Goal: Task Accomplishment & Management: Complete application form

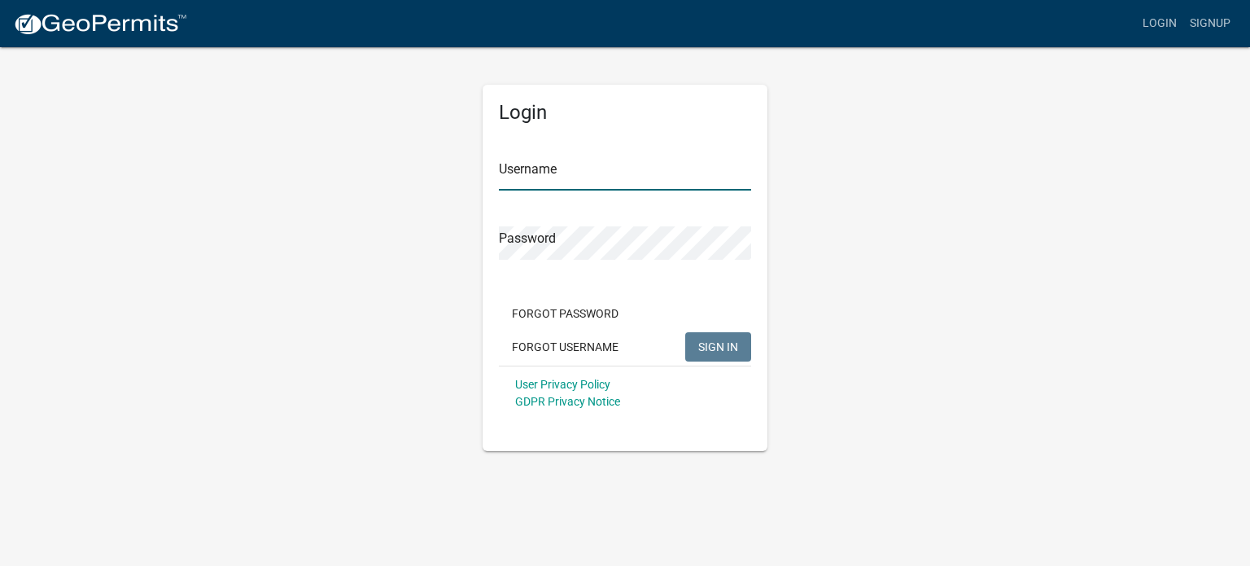
click at [550, 170] on input "Username" at bounding box center [625, 173] width 252 height 33
type input "Welcjo4"
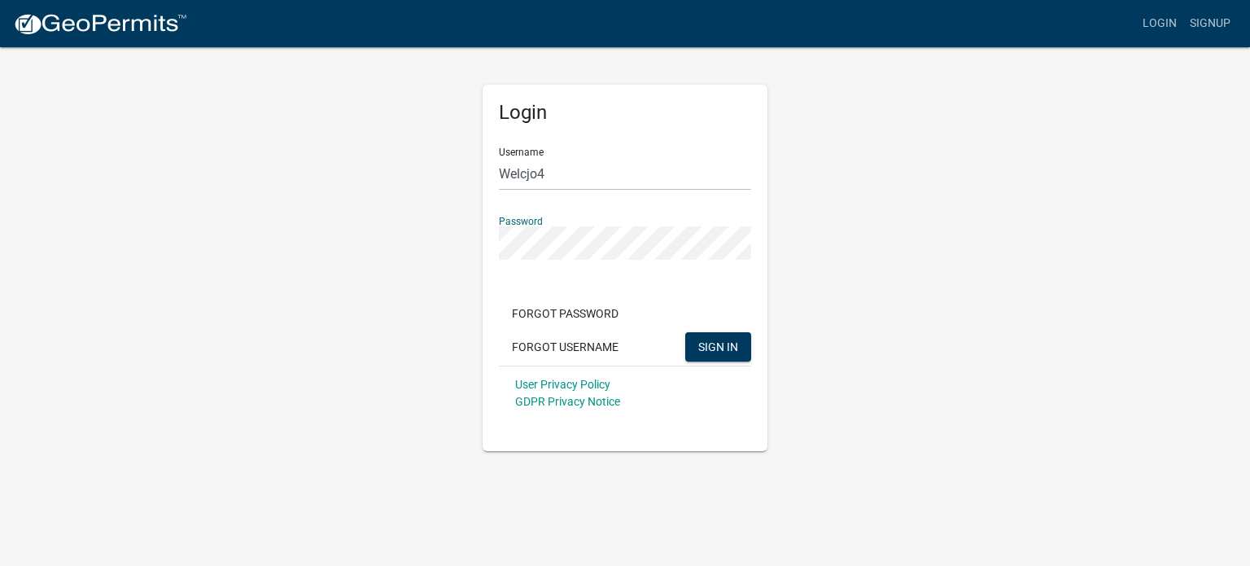
click at [685, 332] on button "SIGN IN" at bounding box center [718, 346] width 66 height 29
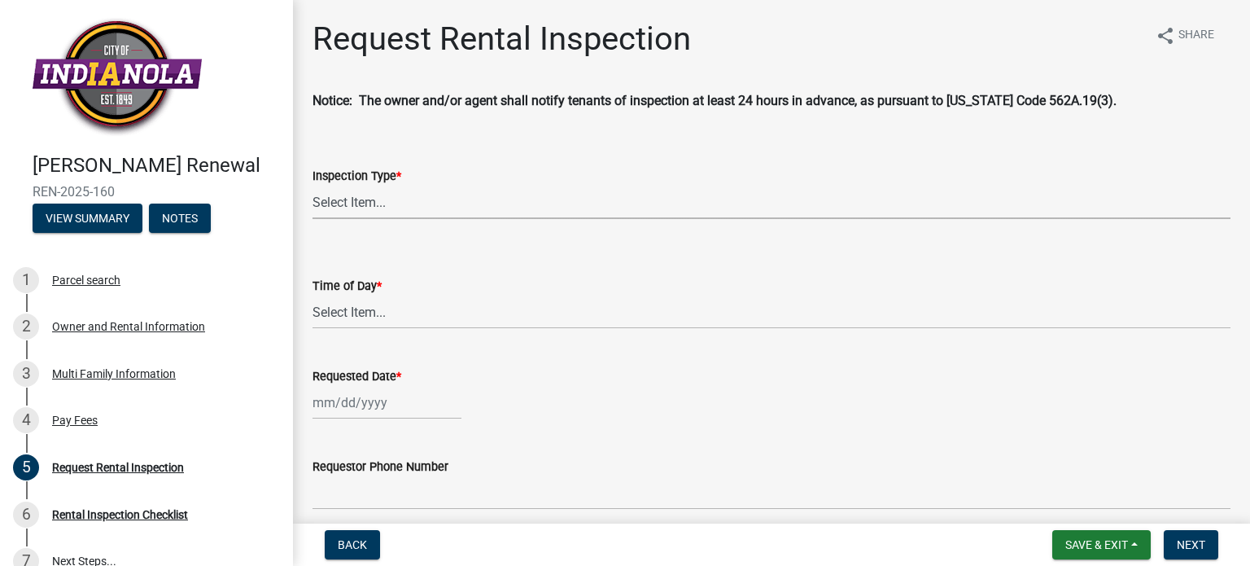
click at [383, 200] on select "Select Item... Rental Inspection" at bounding box center [772, 202] width 918 height 33
click at [313, 186] on select "Select Item... Rental Inspection" at bounding box center [772, 202] width 918 height 33
select select "b959d790-e5ea-4503-81e8-7f17c022e9fc"
click at [418, 318] on select "Select Item... AM PM" at bounding box center [772, 312] width 918 height 33
click at [313, 296] on select "Select Item... AM PM" at bounding box center [772, 312] width 918 height 33
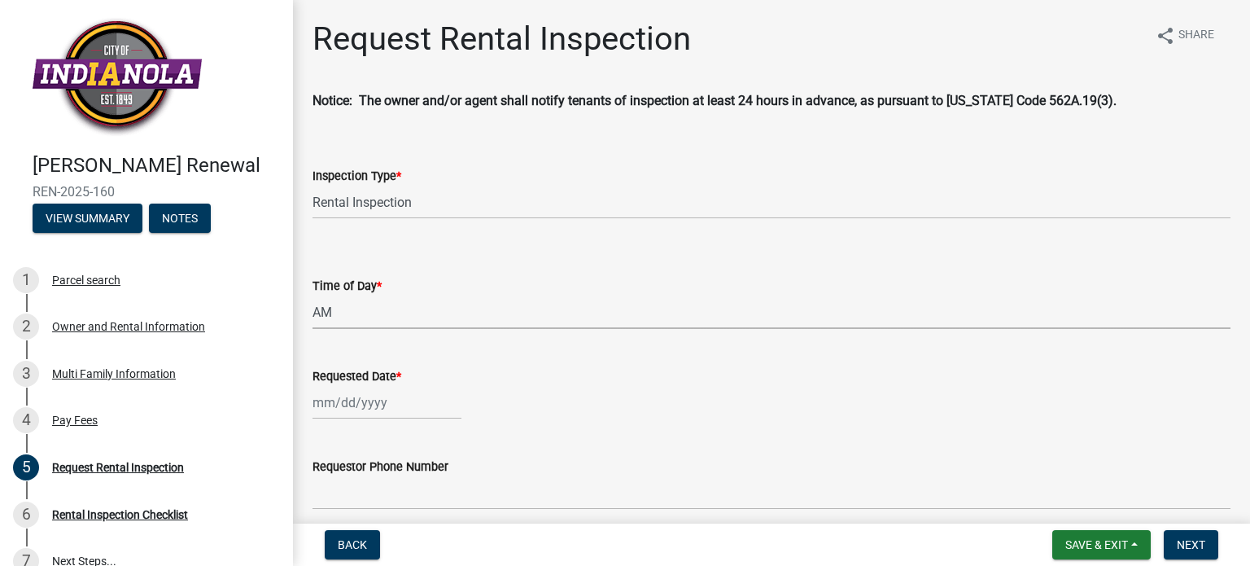
select select "843ebab2-59e7-4208-955a-d78dd632208f"
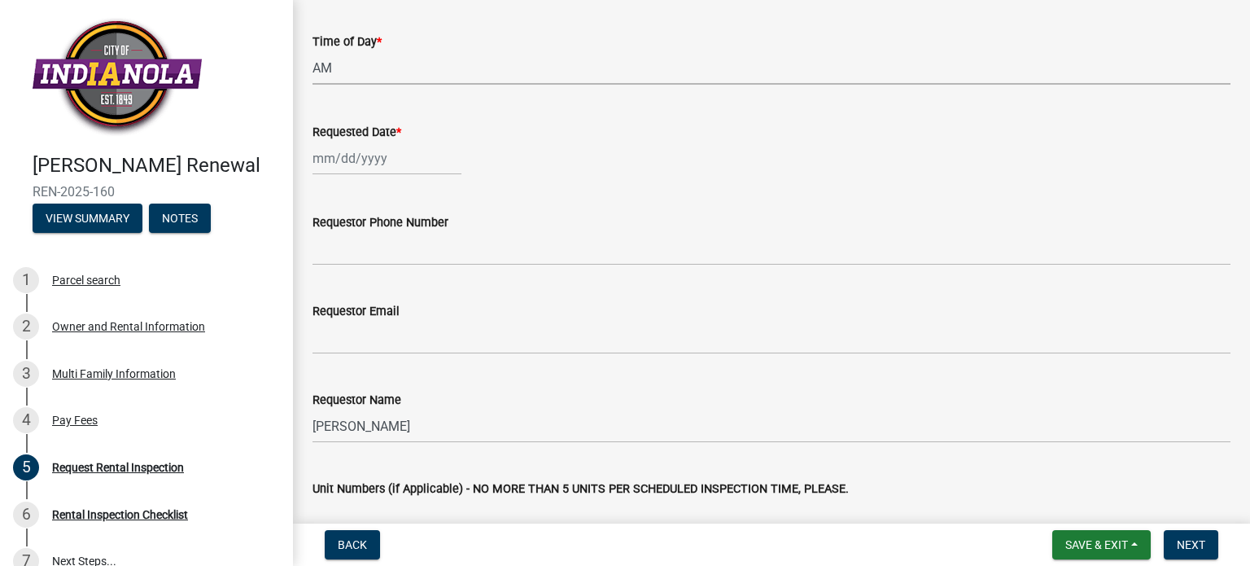
scroll to position [81, 0]
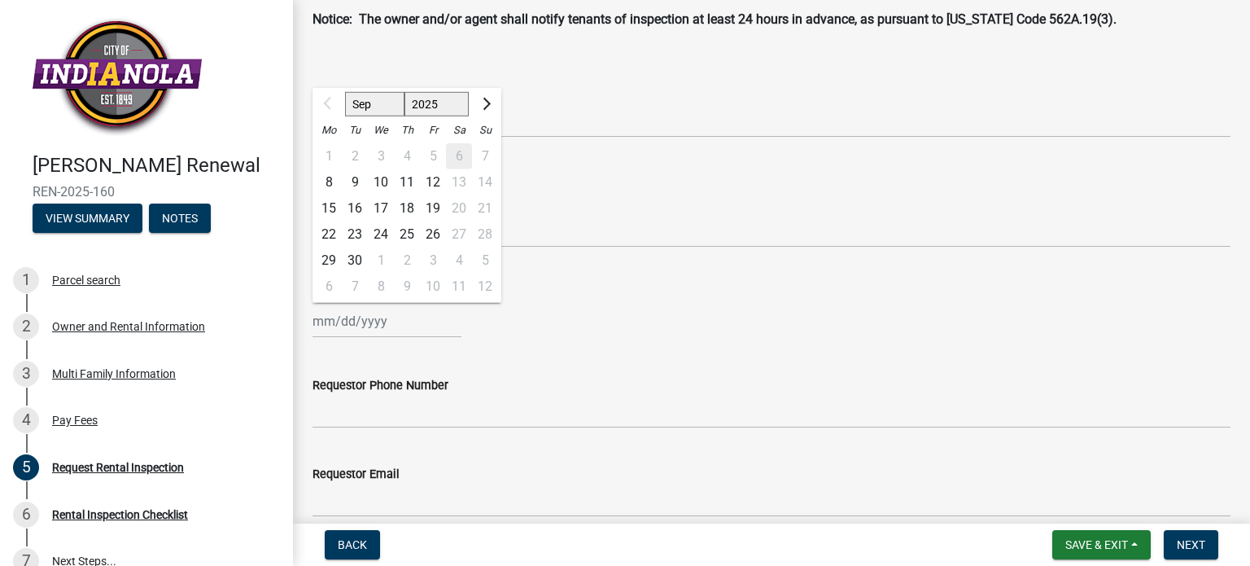
click at [423, 328] on div "Sep Oct Nov Dec 2025 2026 2027 2028 2029 2030 2031 2032 2033 2034 2035 2036 203…" at bounding box center [387, 320] width 149 height 33
click at [485, 103] on span "Next month" at bounding box center [485, 104] width 12 height 12
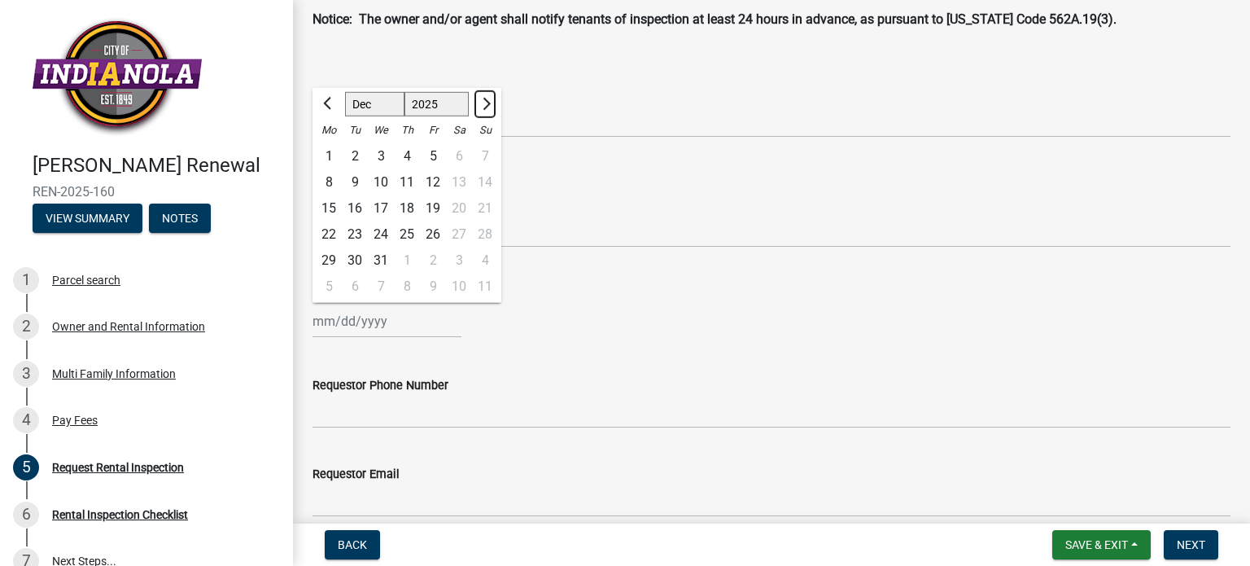
click at [485, 103] on span "Next month" at bounding box center [485, 104] width 12 height 12
select select "2"
select select "2026"
click at [485, 103] on span "Next month" at bounding box center [485, 104] width 12 height 12
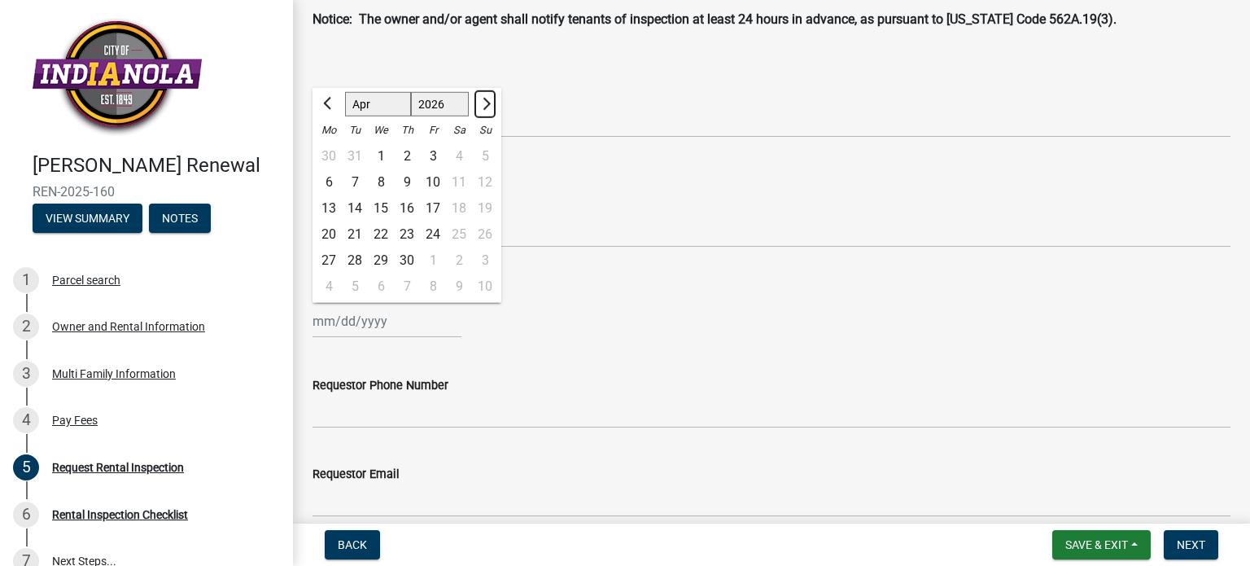
click at [485, 103] on span "Next month" at bounding box center [485, 104] width 12 height 12
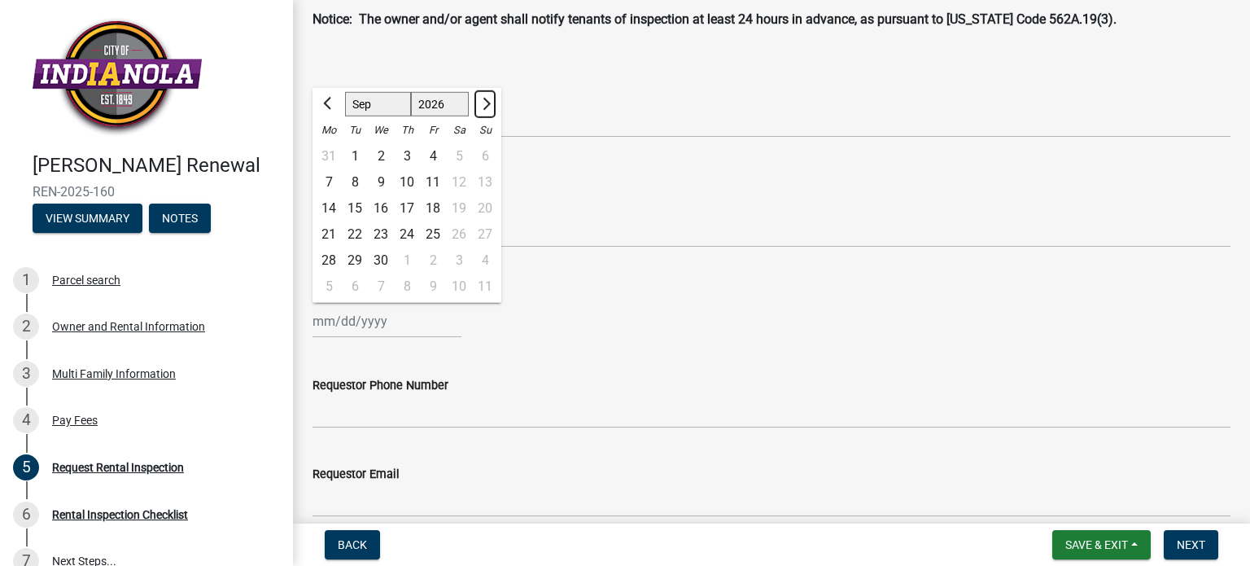
click at [485, 103] on span "Next month" at bounding box center [485, 104] width 12 height 12
select select "1"
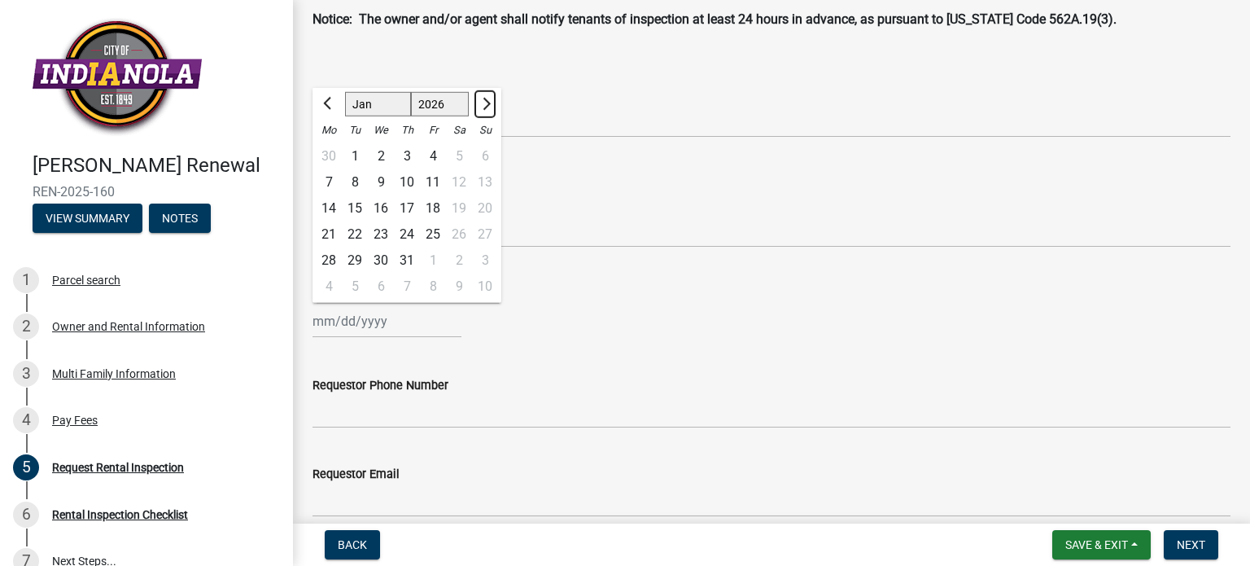
select select "2027"
click at [485, 103] on span "Next month" at bounding box center [485, 104] width 12 height 12
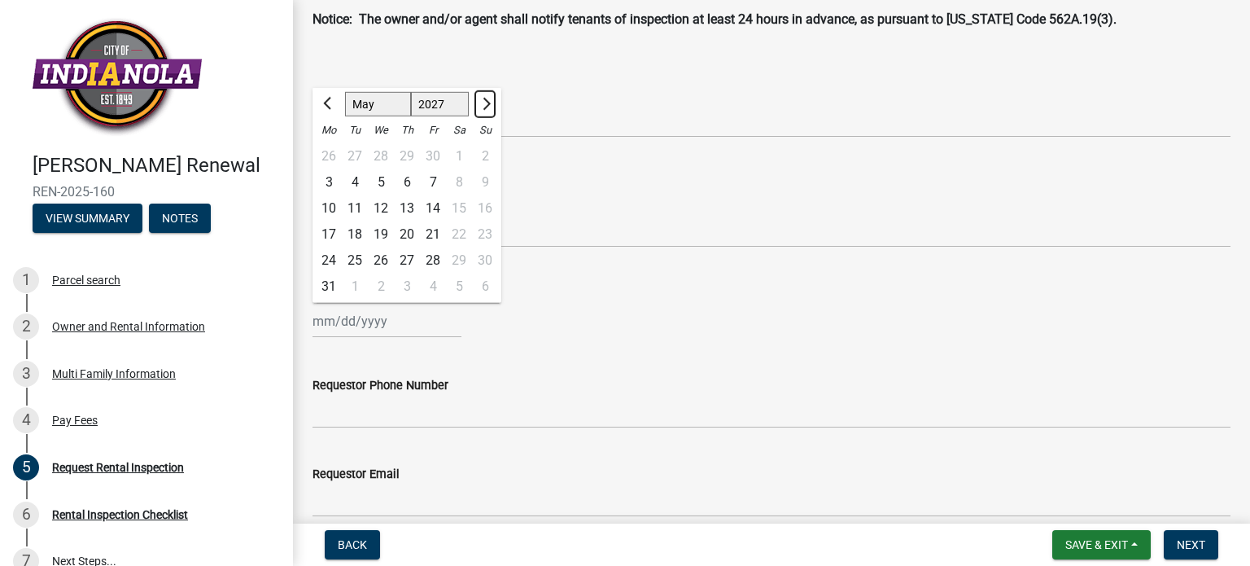
click at [485, 103] on span "Next month" at bounding box center [485, 104] width 12 height 12
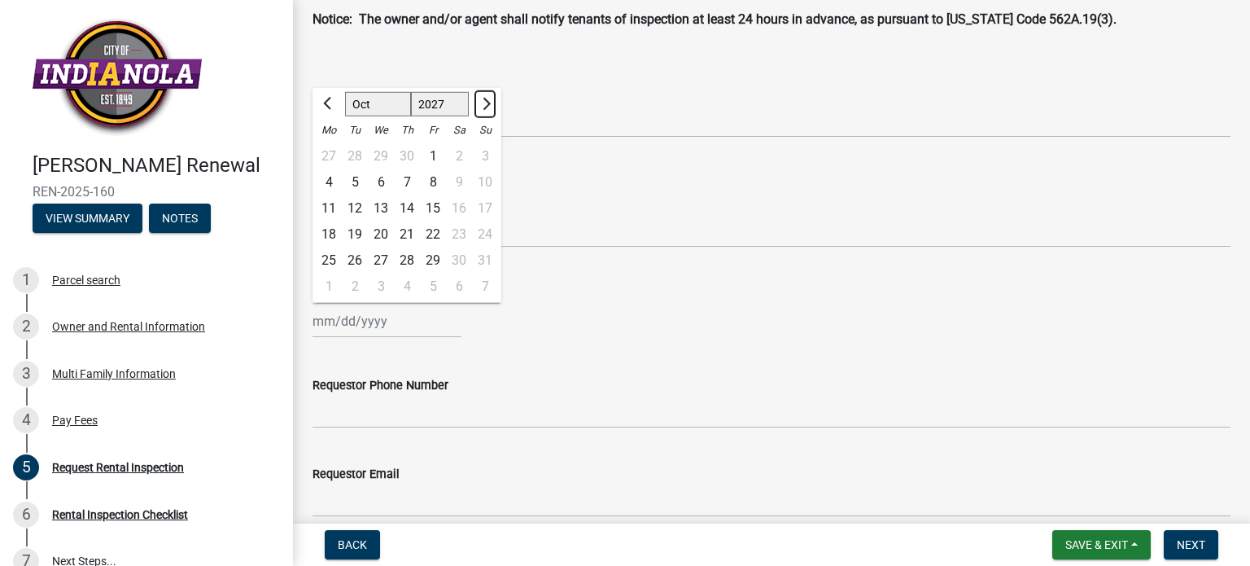
click at [485, 103] on span "Next month" at bounding box center [485, 104] width 12 height 12
select select "1"
select select "2028"
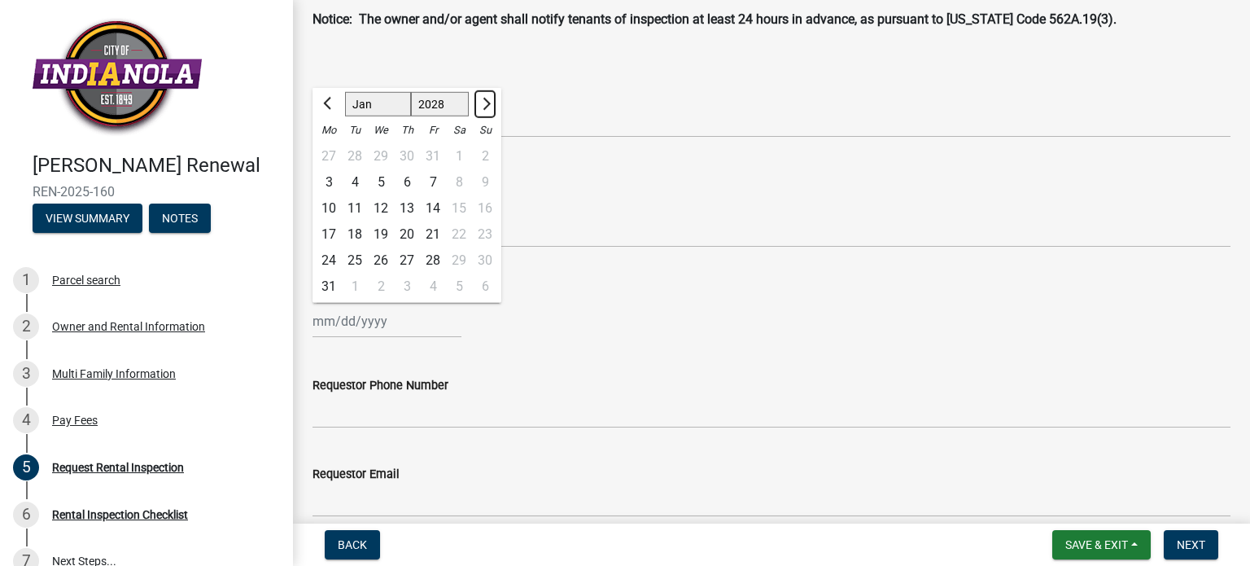
click at [485, 103] on span "Next month" at bounding box center [485, 104] width 12 height 12
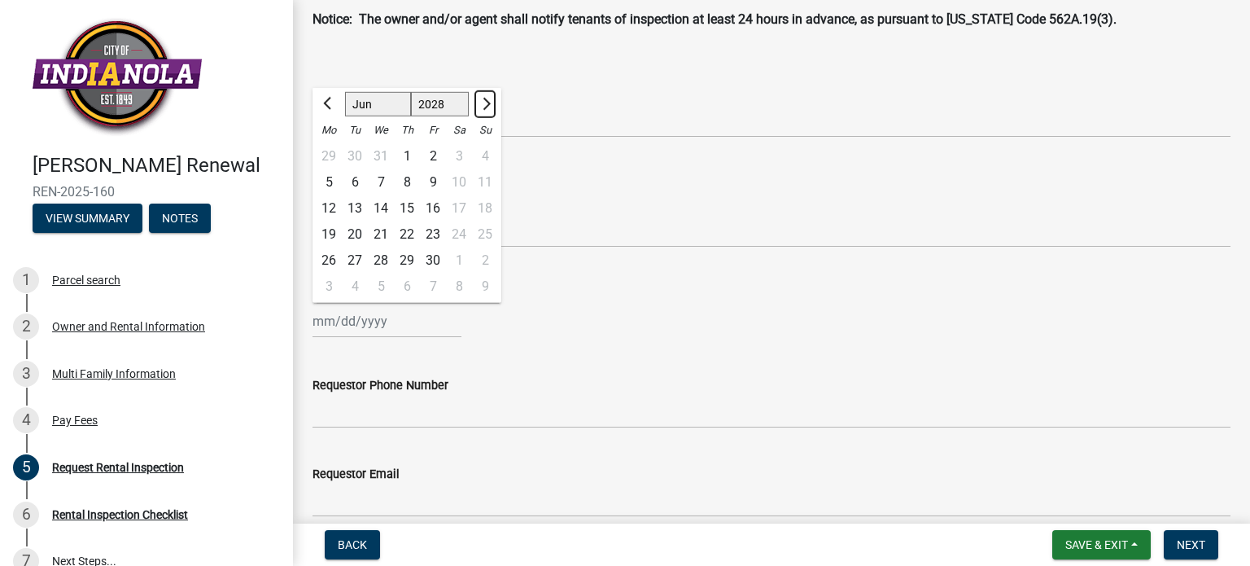
click at [485, 103] on span "Next month" at bounding box center [485, 104] width 12 height 12
click at [322, 107] on button "Previous month" at bounding box center [329, 104] width 20 height 26
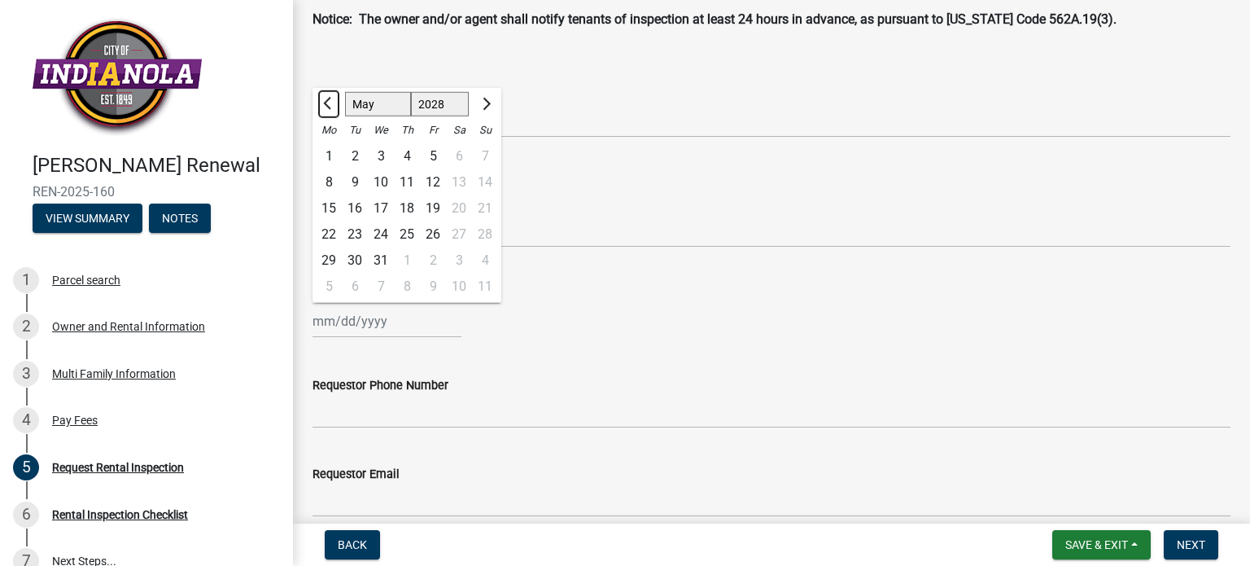
click at [322, 107] on button "Previous month" at bounding box center [329, 104] width 20 height 26
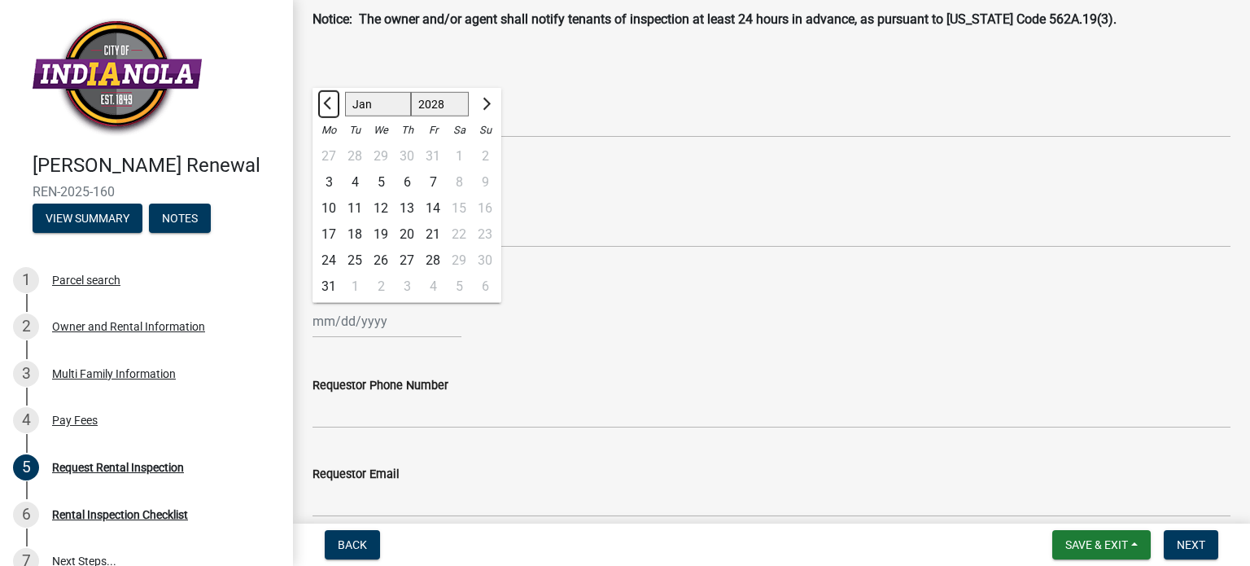
select select "12"
select select "2027"
click at [322, 107] on button "Previous month" at bounding box center [329, 104] width 20 height 26
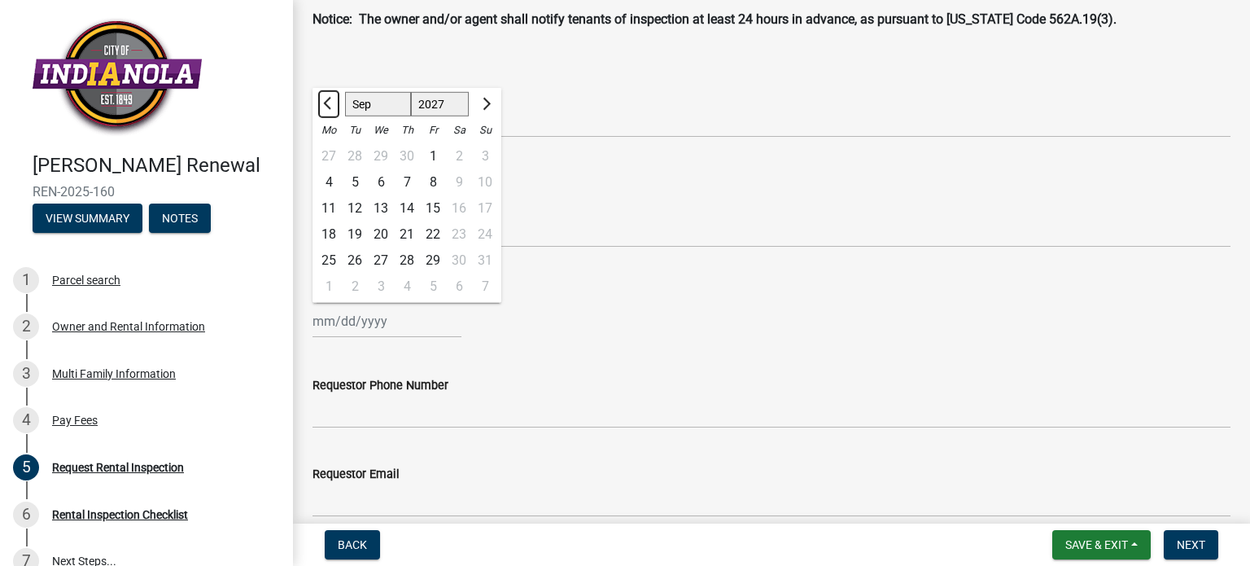
click at [322, 107] on button "Previous month" at bounding box center [329, 104] width 20 height 26
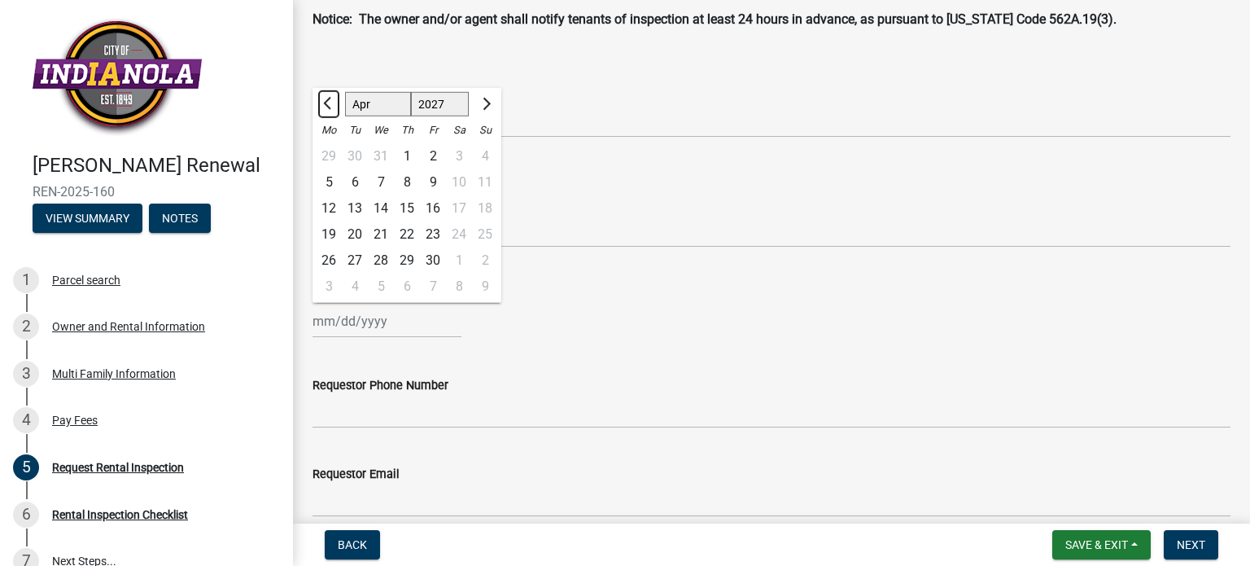
click at [322, 107] on button "Previous month" at bounding box center [329, 104] width 20 height 26
select select "12"
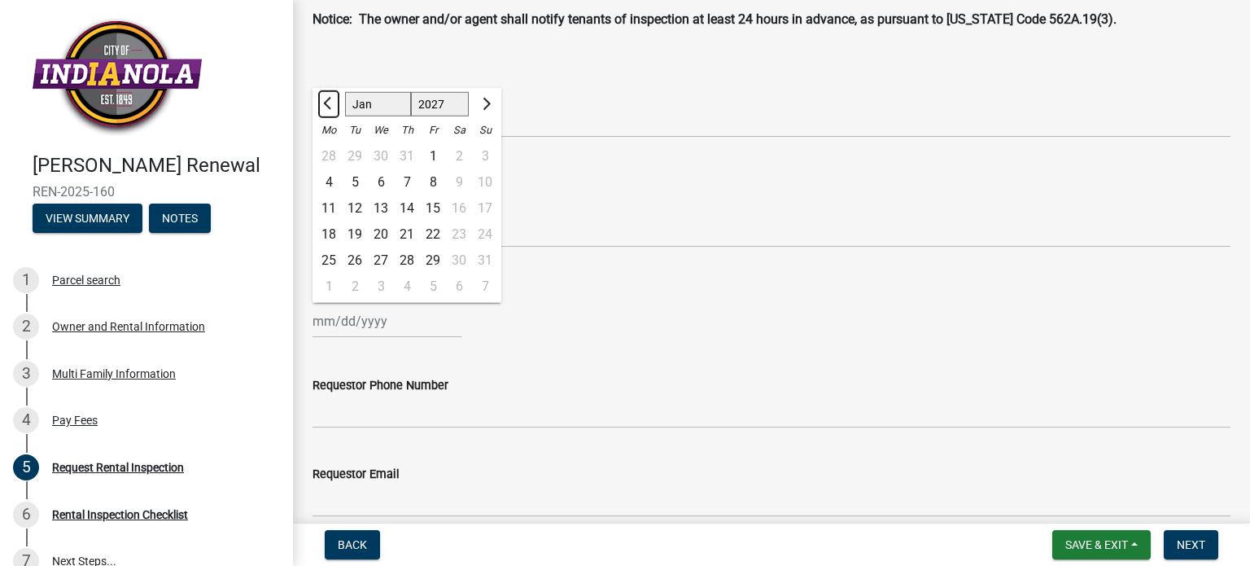
select select "2026"
click at [322, 107] on button "Previous month" at bounding box center [329, 104] width 20 height 26
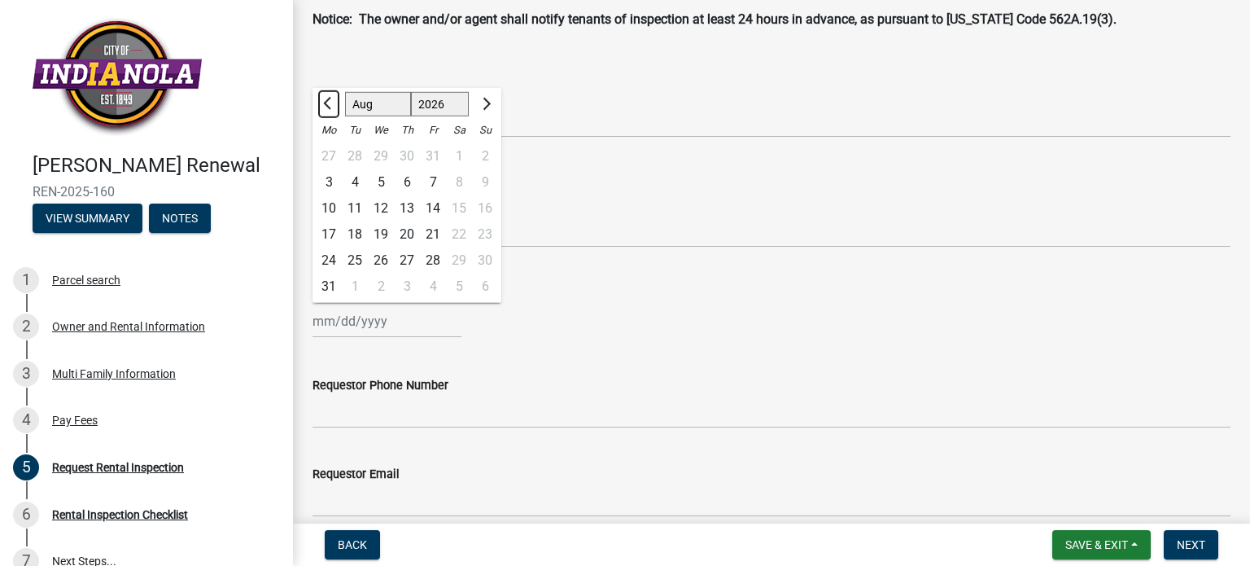
click at [322, 107] on button "Previous month" at bounding box center [329, 104] width 20 height 26
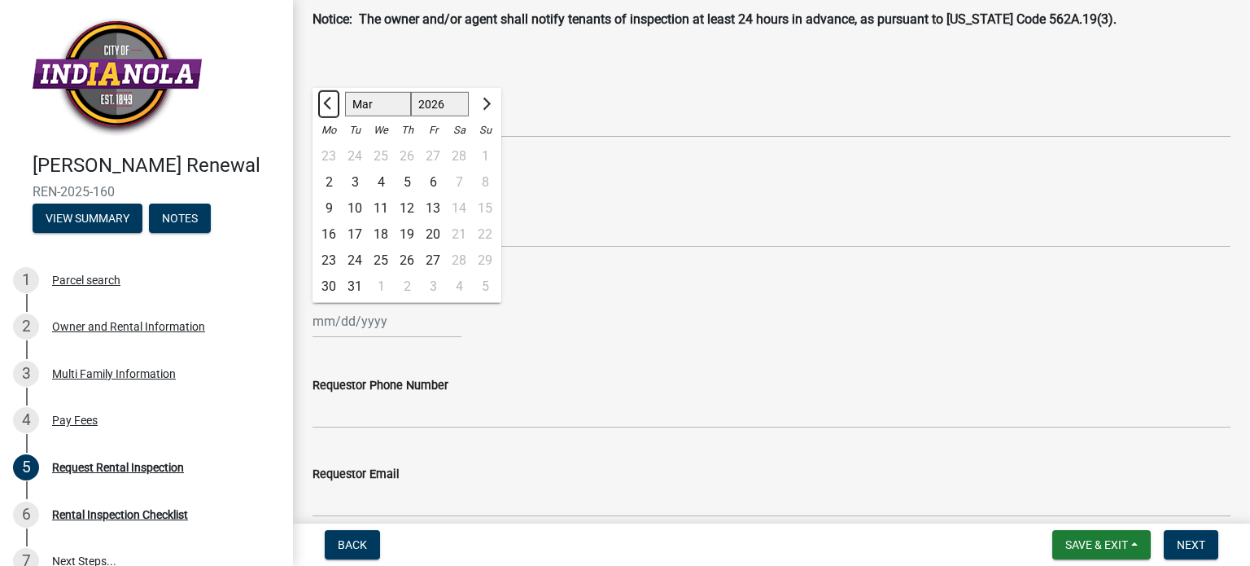
click at [323, 107] on button "Previous month" at bounding box center [329, 104] width 20 height 26
select select "12"
select select "2025"
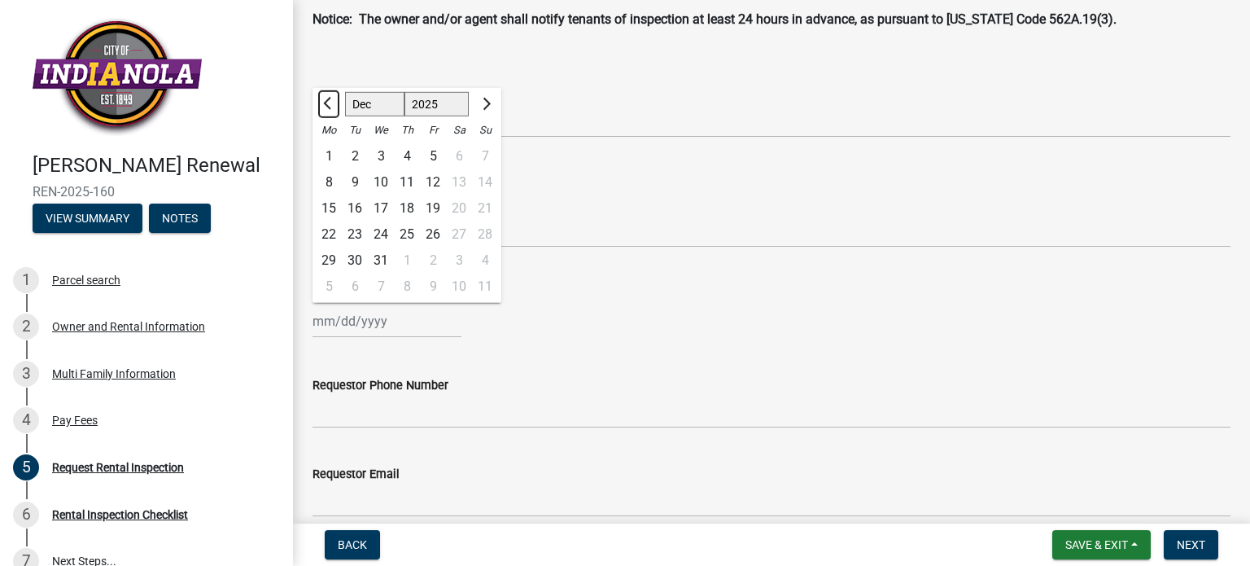
click at [323, 107] on button "Previous month" at bounding box center [329, 104] width 20 height 26
select select "10"
click at [328, 260] on div "27" at bounding box center [329, 260] width 26 height 26
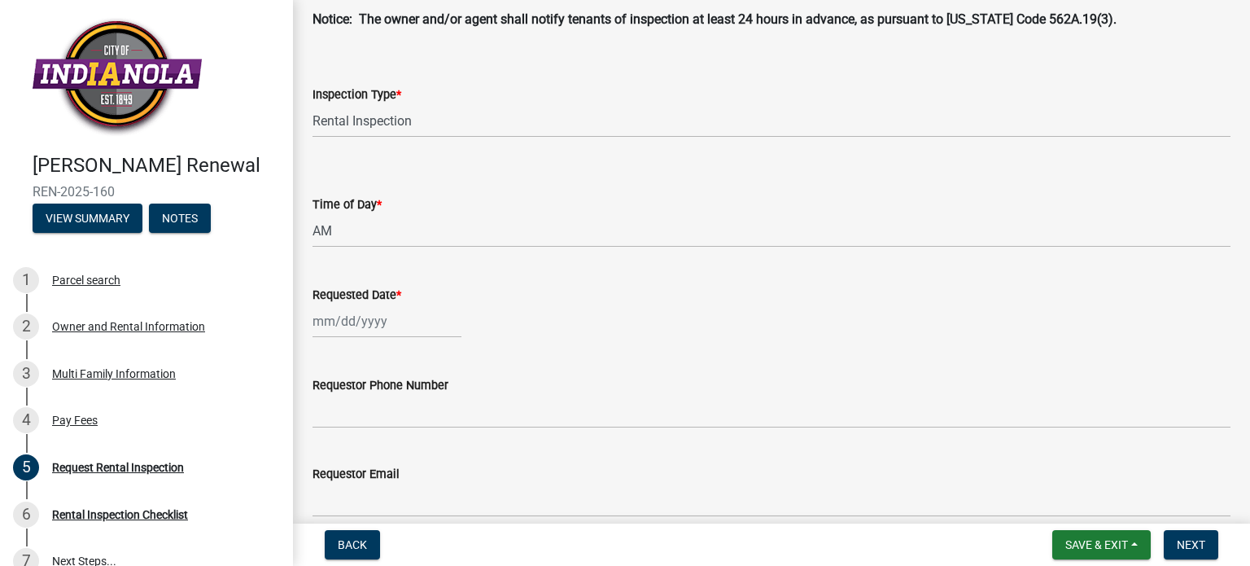
type input "10/27/2025"
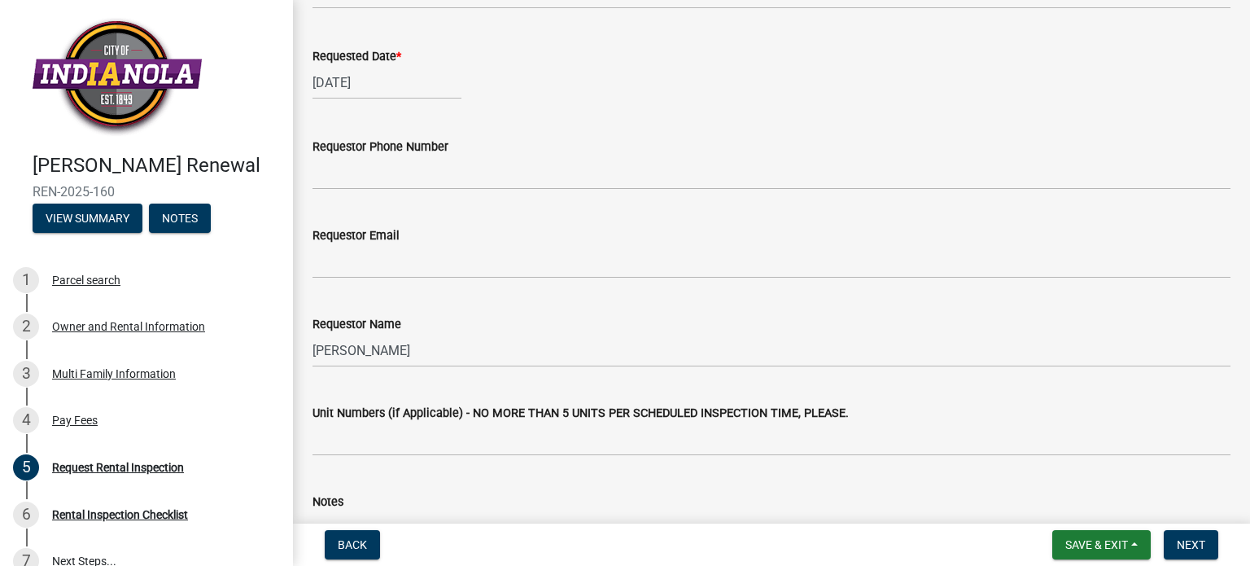
scroll to position [326, 0]
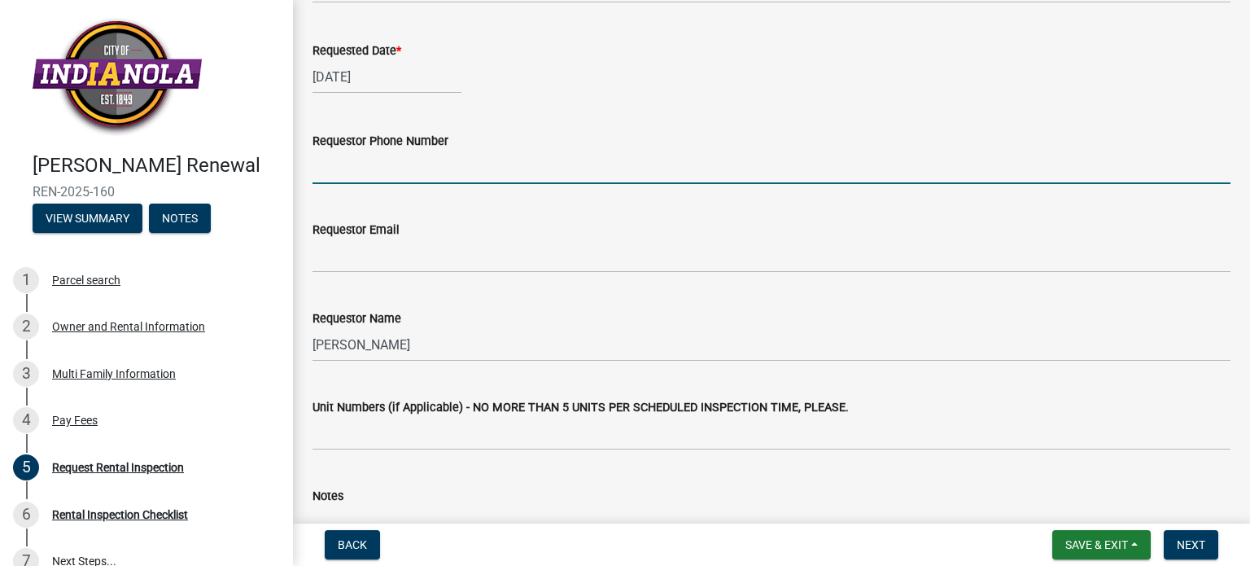
click at [383, 167] on input "Requestor Phone Number" at bounding box center [772, 167] width 918 height 33
type input "5157839841"
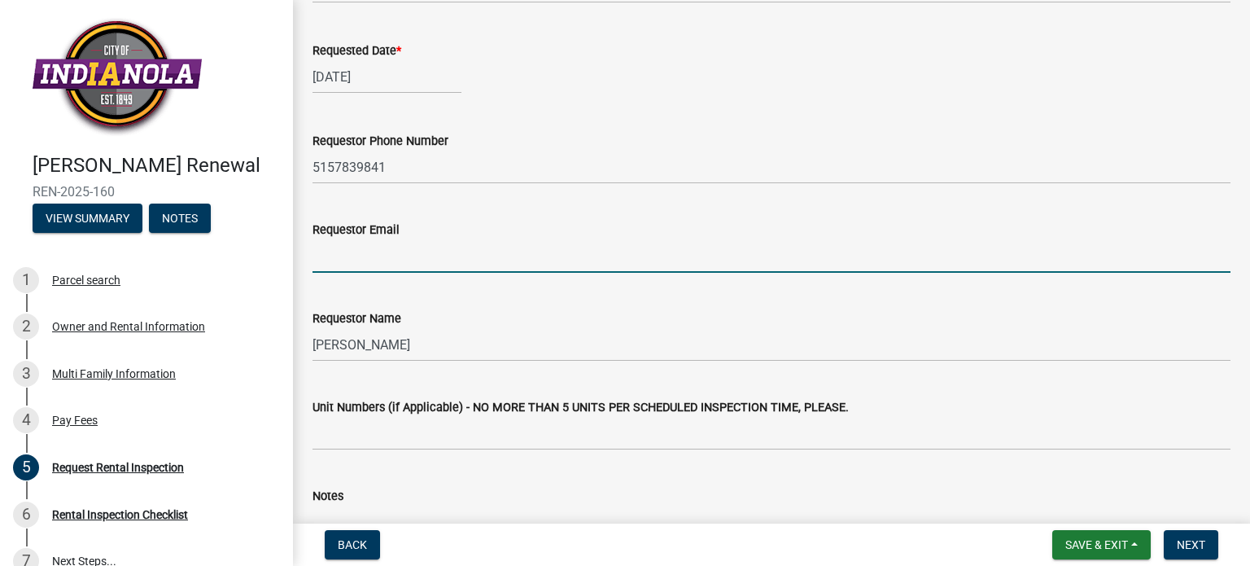
click at [355, 263] on input "Requestor Email" at bounding box center [772, 255] width 918 height 33
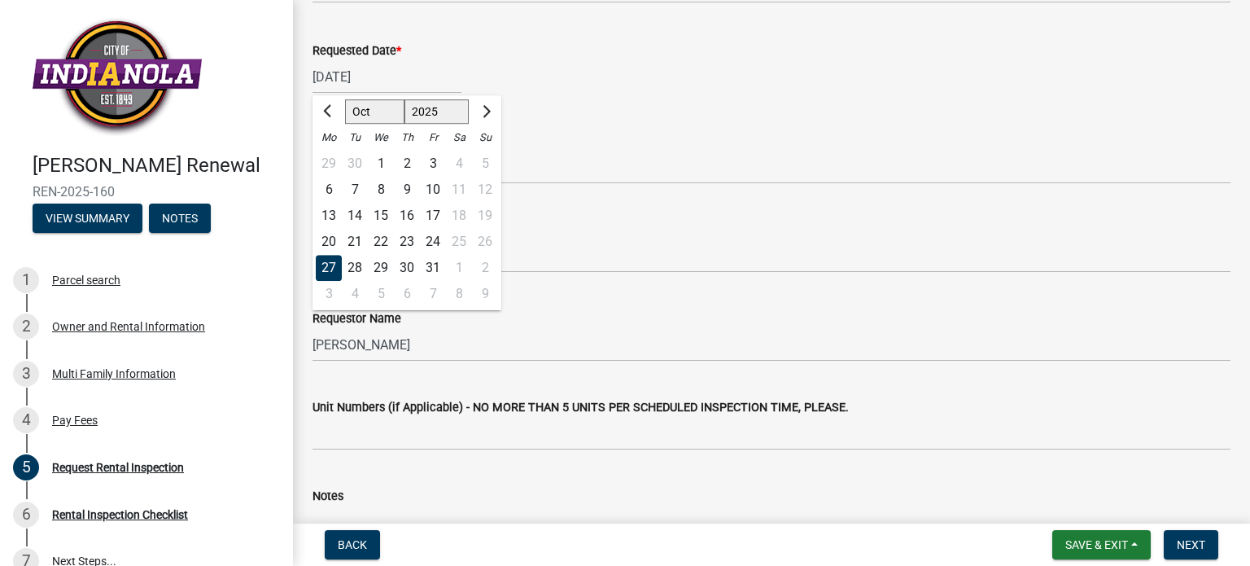
click at [394, 74] on div "10/27/2025 Sep Oct Nov Dec 2025 2026 2027 2028 2029 2030 2031 2032 2033 2034 20…" at bounding box center [387, 76] width 149 height 33
click at [322, 115] on button "Previous month" at bounding box center [329, 112] width 20 height 26
select select "9"
click at [436, 243] on div "26" at bounding box center [433, 242] width 26 height 26
type input "09/26/2025"
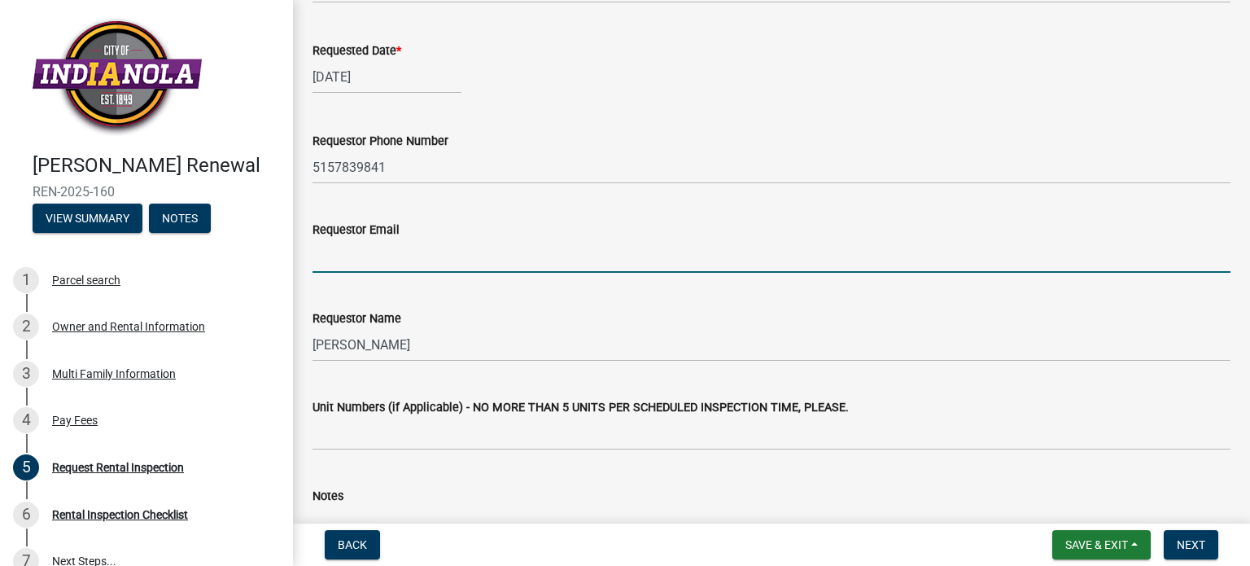
click at [361, 263] on input "Requestor Email" at bounding box center [772, 255] width 918 height 33
click at [361, 263] on input "matt.fulton@goindigoliving" at bounding box center [772, 255] width 918 height 33
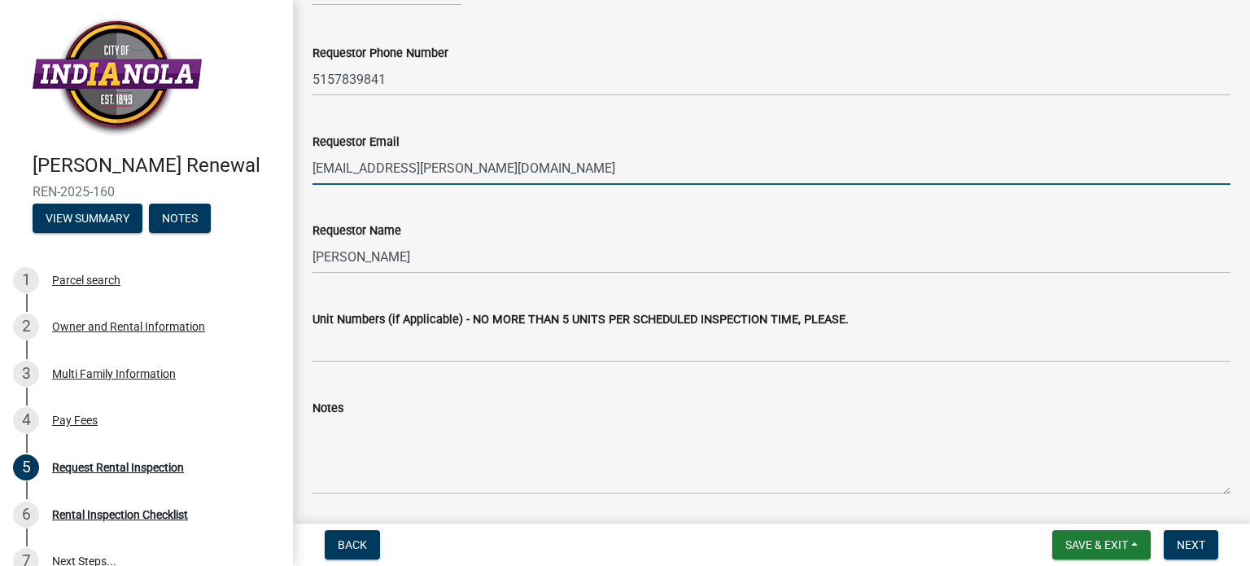
scroll to position [385, 0]
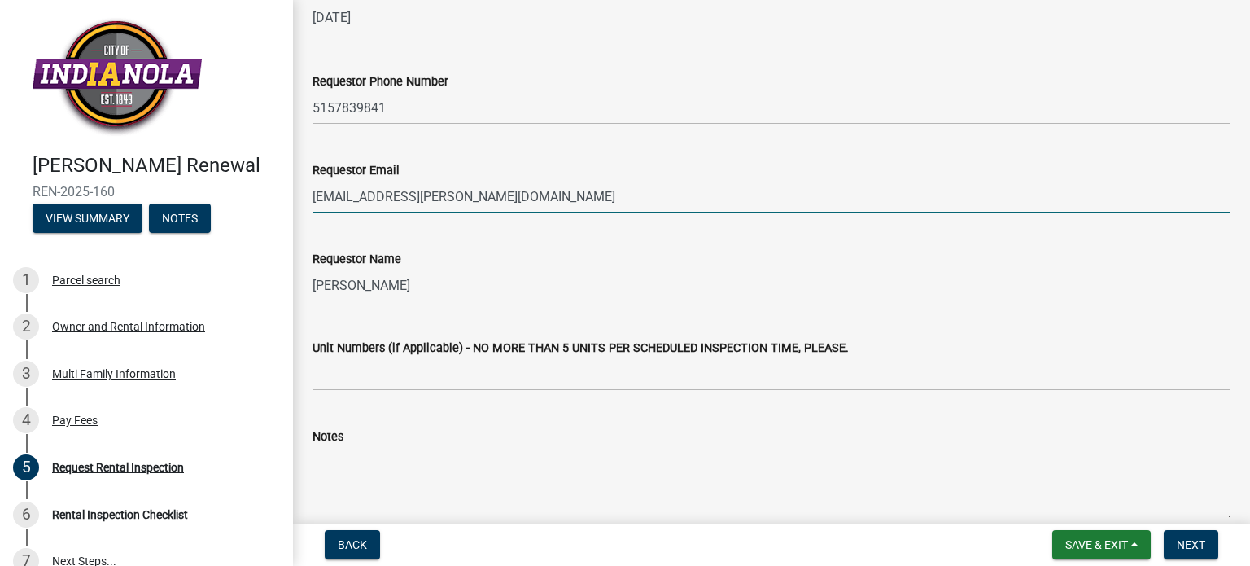
type input "matt.fulton@goindigoliving.com"
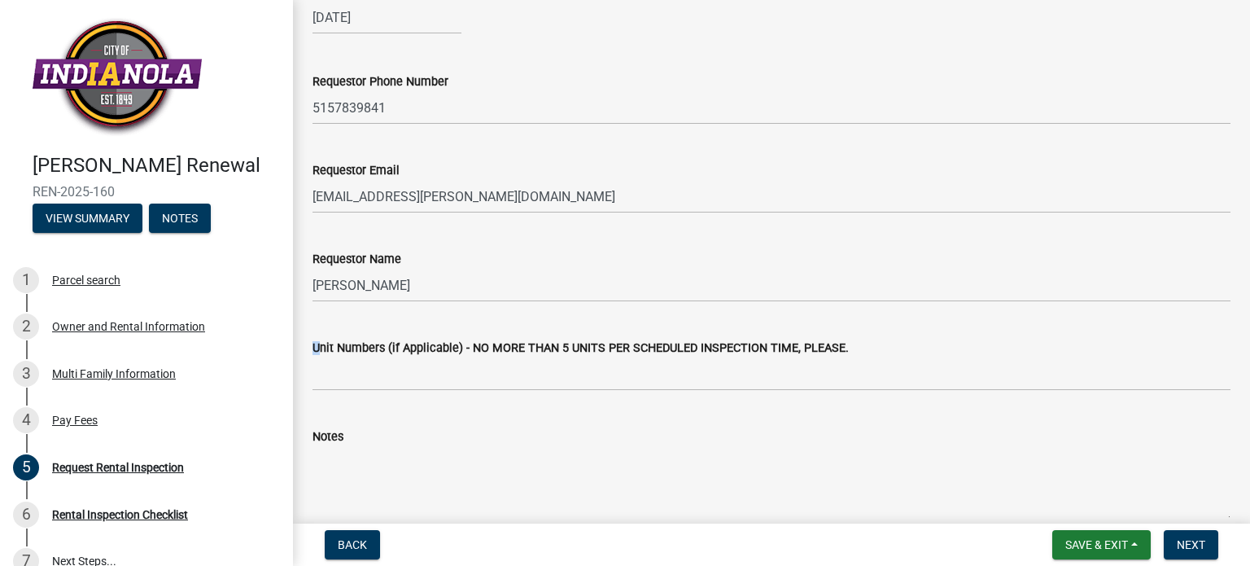
drag, startPoint x: 311, startPoint y: 346, endPoint x: 799, endPoint y: 370, distance: 488.2
click at [799, 370] on div "Unit Numbers (if Applicable) - NO MORE THAN 5 UNITS PER SCHEDULED INSPECTION TI…" at bounding box center [771, 353] width 943 height 76
copy div
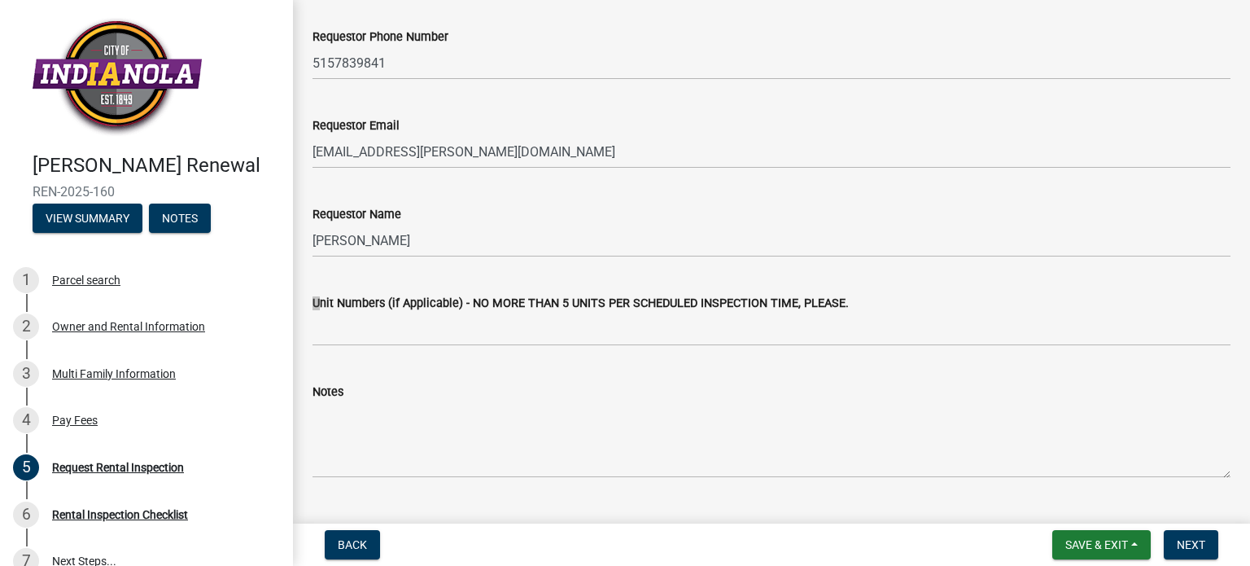
scroll to position [466, 0]
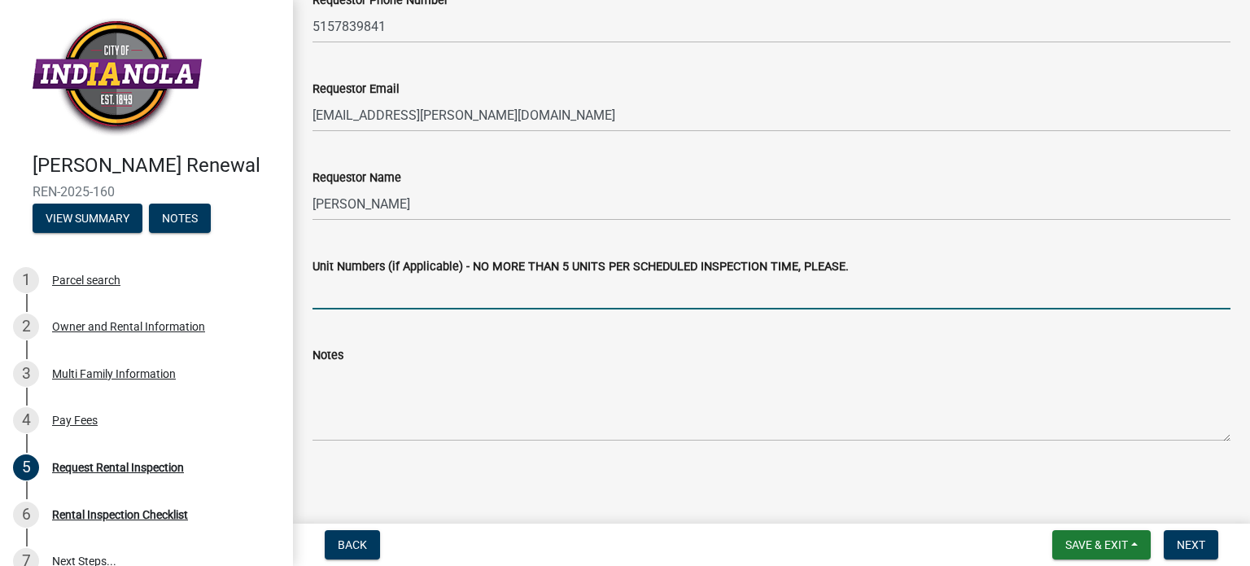
click at [358, 302] on input "Unit Numbers (if Applicable) - NO MORE THAN 5 UNITS PER SCHEDULED INSPECTION TI…" at bounding box center [772, 292] width 918 height 33
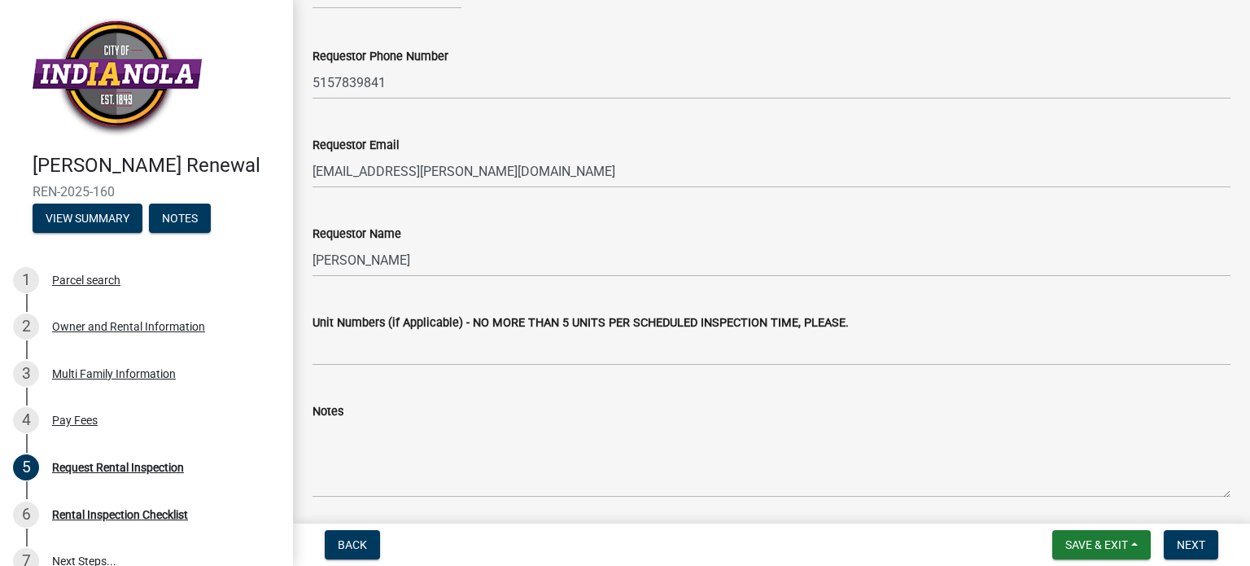
scroll to position [420, 0]
